Goal: Find contact information: Find contact information

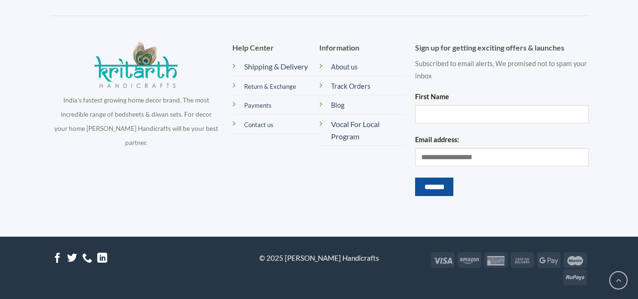
click at [349, 63] on link "About us" at bounding box center [344, 67] width 26 height 8
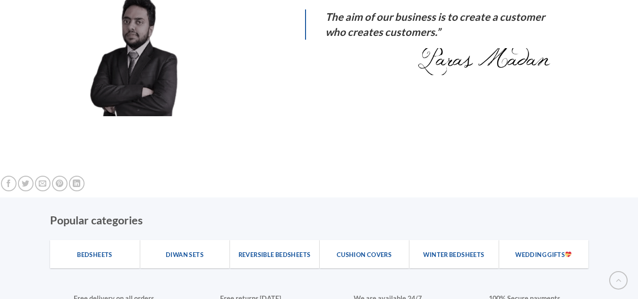
scroll to position [1322, 0]
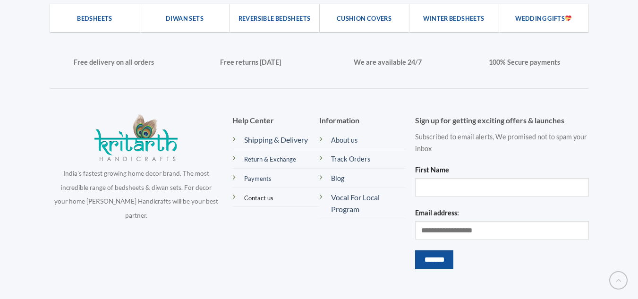
click at [254, 196] on span "Contact us" at bounding box center [258, 198] width 29 height 8
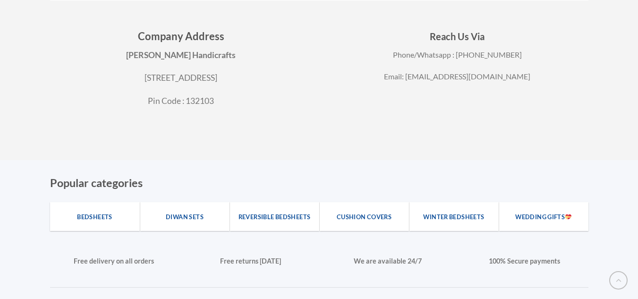
scroll to position [992, 0]
drag, startPoint x: 417, startPoint y: 77, endPoint x: 518, endPoint y: 77, distance: 101.1
click at [518, 77] on p "Email: Kritarthhandicrafts@gmail.com" at bounding box center [457, 76] width 262 height 12
copy p "Kritarthhandicrafts@gmail.com"
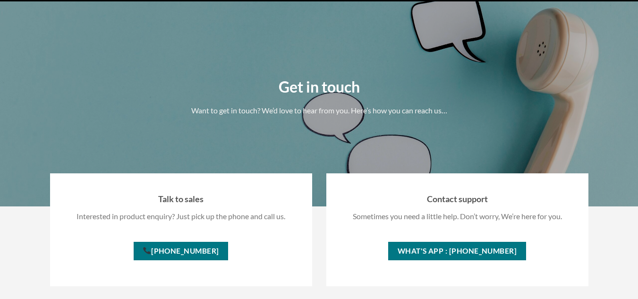
scroll to position [0, 0]
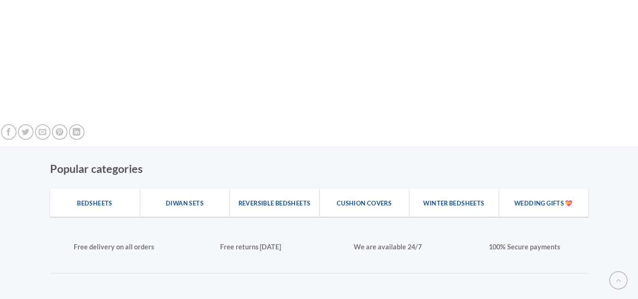
scroll to position [1086, 0]
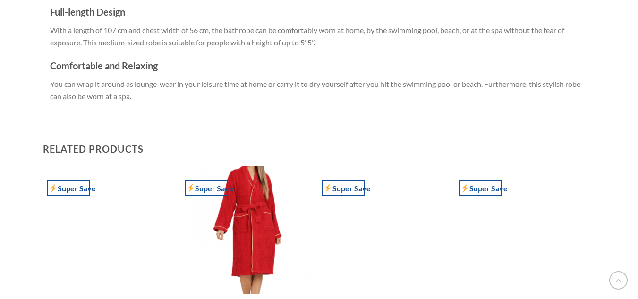
scroll to position [1694, 0]
